Goal: Information Seeking & Learning: Learn about a topic

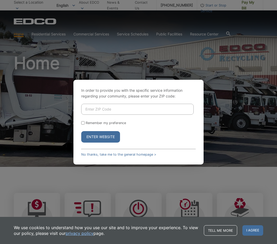
click at [131, 111] on input "Enter ZIP Code" at bounding box center [137, 109] width 112 height 11
type input "91932"
click at [82, 122] on input "Remember my preference" at bounding box center [82, 122] width 3 height 3
checkbox input "true"
click at [93, 138] on button "Enter Website" at bounding box center [100, 136] width 39 height 11
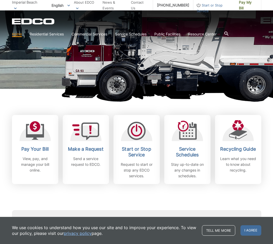
scroll to position [78, 0]
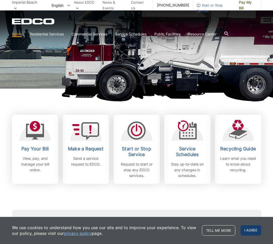
drag, startPoint x: 257, startPoint y: 231, endPoint x: 258, endPoint y: 227, distance: 3.7
click at [257, 231] on span "I agree" at bounding box center [250, 230] width 21 height 10
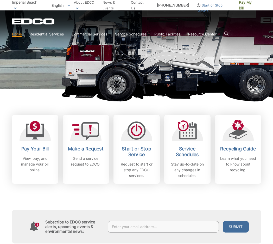
click at [134, 104] on div "Pay Your Bill View, pay, and manage your bill online. Make a Request Send a ser…" at bounding box center [136, 135] width 249 height 95
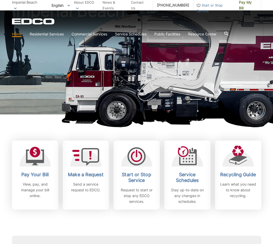
scroll to position [52, 0]
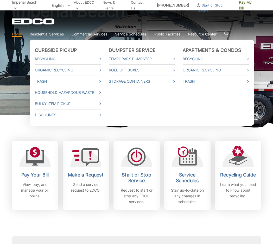
click at [50, 33] on link "Residential Services" at bounding box center [47, 34] width 34 height 6
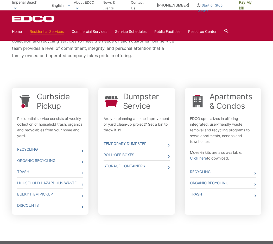
scroll to position [130, 0]
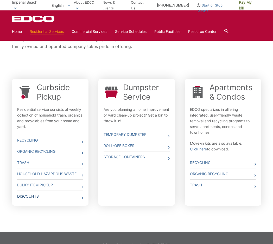
click at [29, 196] on link "Discounts" at bounding box center [50, 195] width 66 height 11
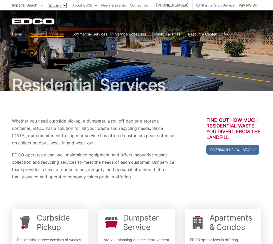
scroll to position [129, 0]
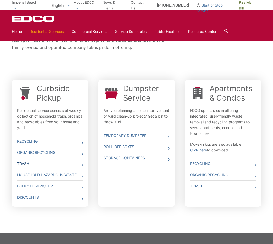
click at [35, 163] on link "Trash" at bounding box center [50, 163] width 66 height 11
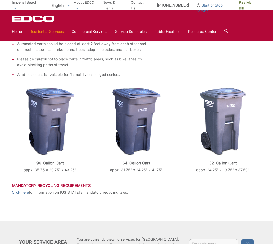
scroll to position [42, 0]
